Goal: Task Accomplishment & Management: Use online tool/utility

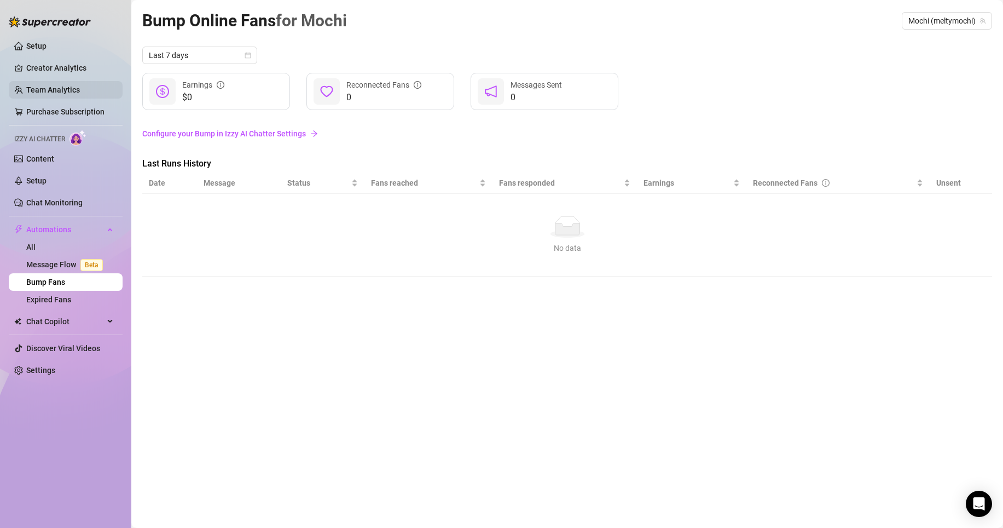
click at [45, 89] on link "Team Analytics" at bounding box center [53, 89] width 54 height 9
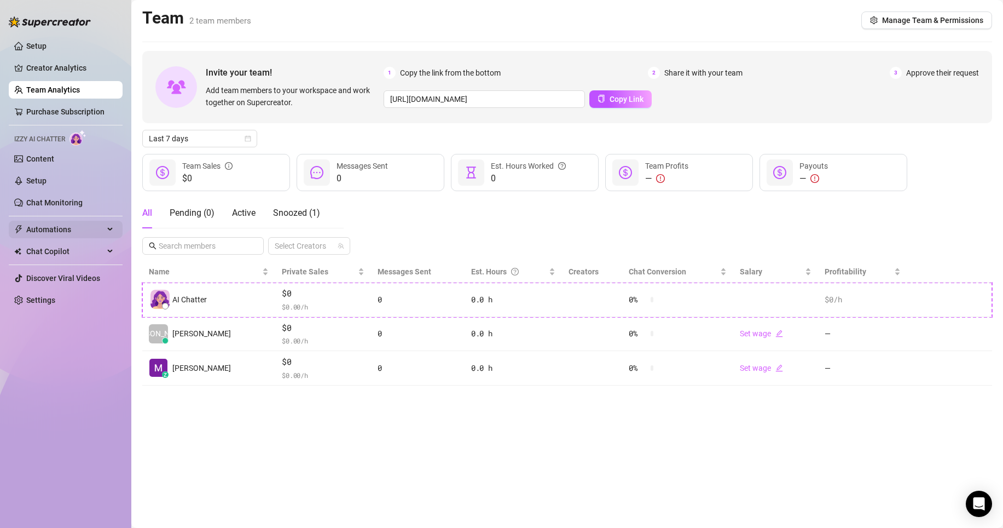
click at [63, 229] on span "Automations" at bounding box center [65, 230] width 78 height 18
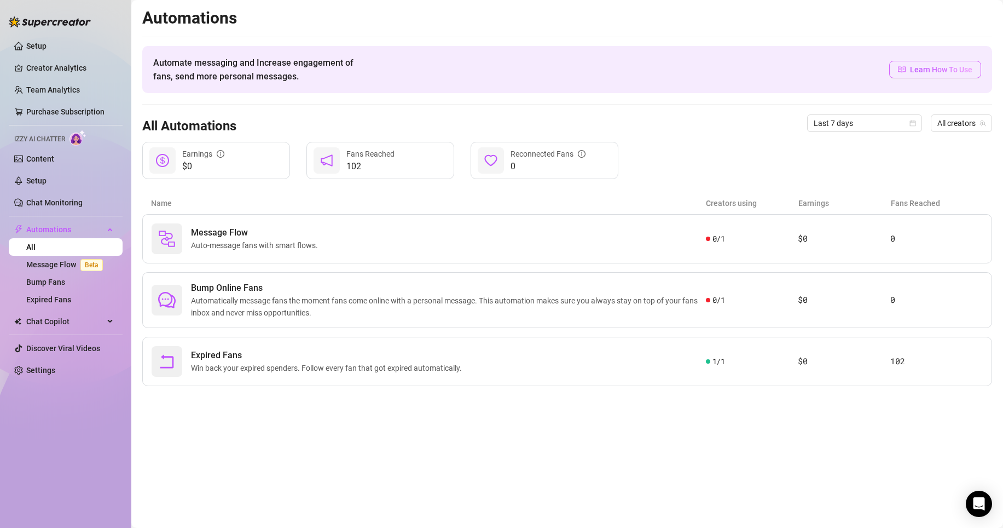
click at [913, 71] on span "Learn How To Use" at bounding box center [941, 69] width 62 height 12
click at [911, 67] on span "Learn How To Use" at bounding box center [941, 69] width 62 height 12
click at [39, 163] on link "Content" at bounding box center [40, 158] width 28 height 9
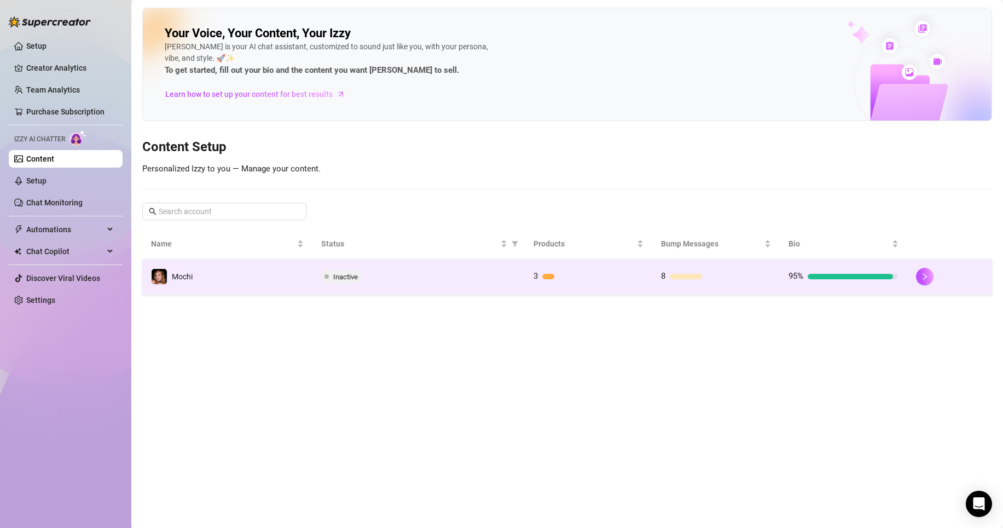
click at [437, 283] on td "Inactive" at bounding box center [418, 277] width 212 height 36
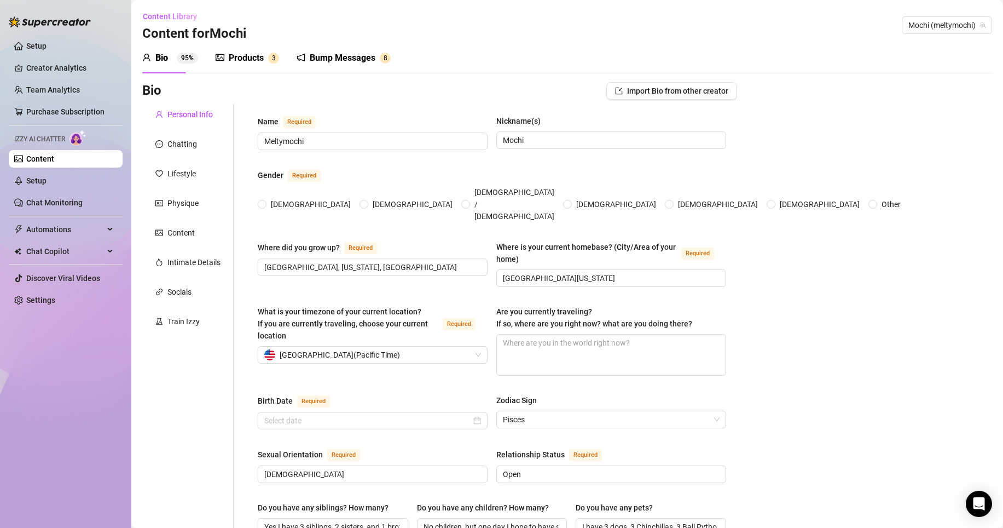
radio input "true"
type input "[DATE]"
click at [248, 57] on div "Products" at bounding box center [246, 57] width 35 height 13
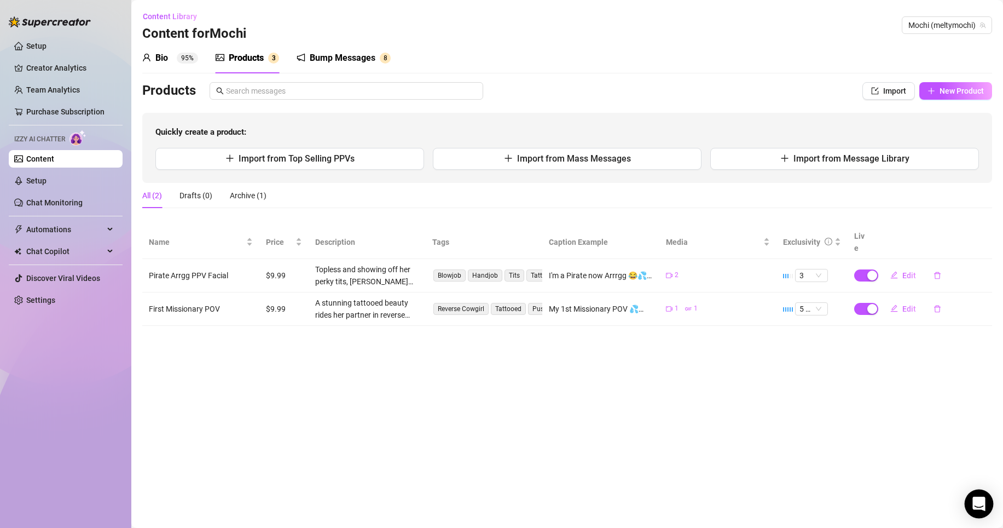
click at [979, 500] on icon "Open Intercom Messenger" at bounding box center [978, 503] width 13 height 14
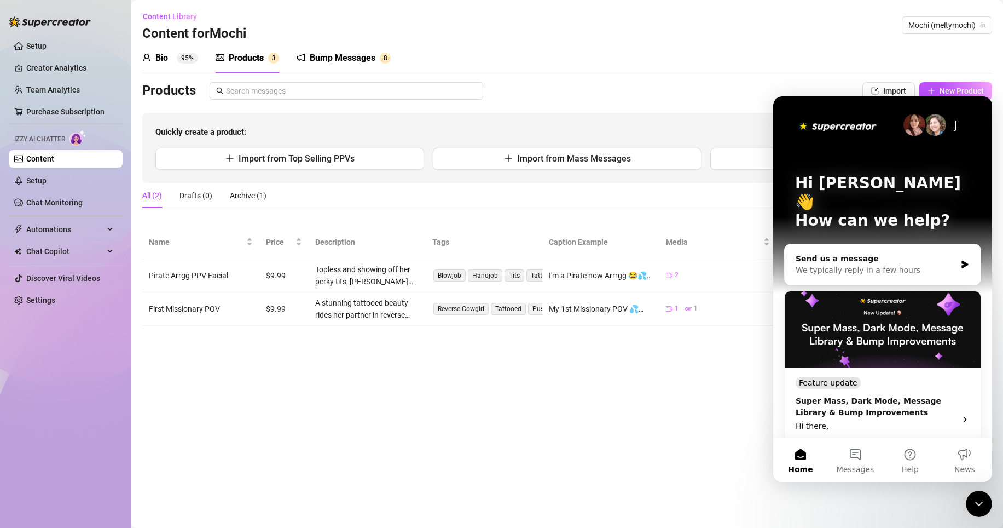
click at [729, 454] on main "Content Library Content for [PERSON_NAME] (meltymochi) Bio 95% Products 3 Bump …" at bounding box center [567, 264] width 872 height 528
click at [974, 504] on icon "Close Intercom Messenger" at bounding box center [978, 503] width 13 height 13
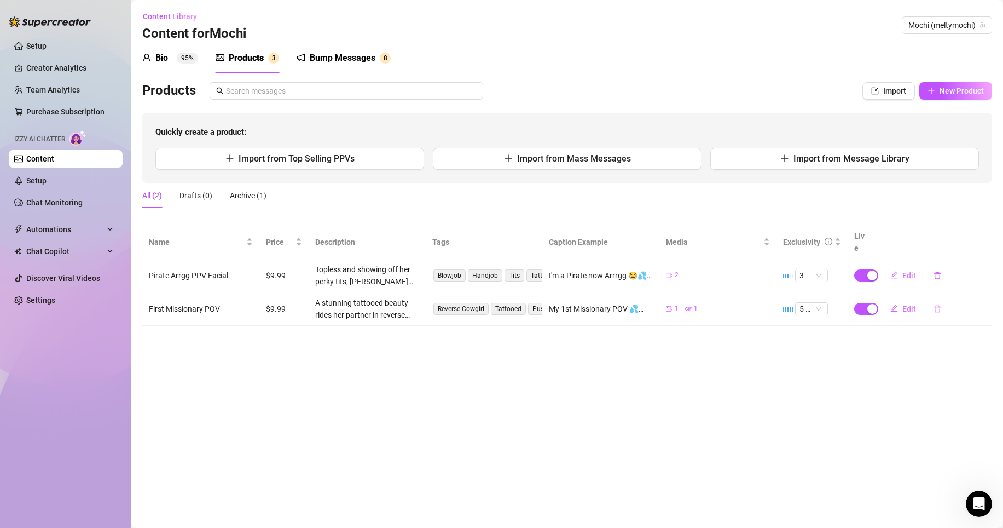
click at [322, 60] on div "Bump Messages" at bounding box center [343, 57] width 66 height 13
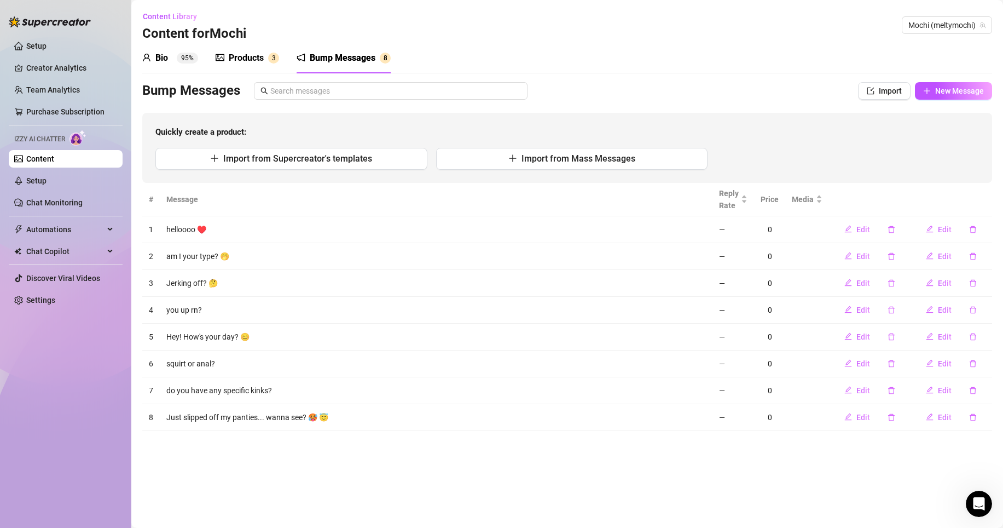
click at [235, 55] on div "Products" at bounding box center [246, 57] width 35 height 13
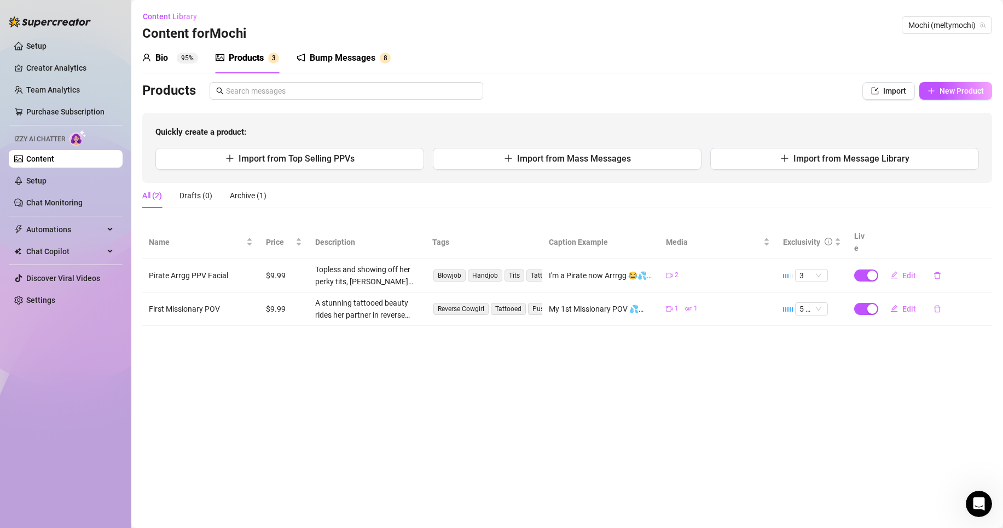
click at [330, 56] on div "Bump Messages" at bounding box center [343, 57] width 66 height 13
